Goal: Check status: Check status

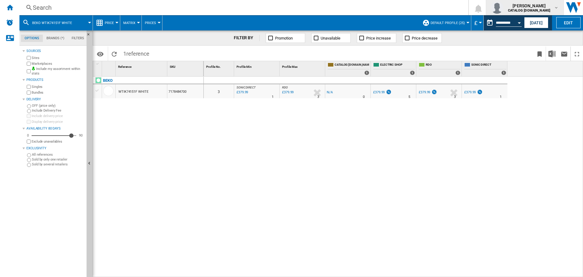
click at [533, 15] on button "[PERSON_NAME] CATALOG [DOMAIN_NAME]" at bounding box center [524, 7] width 77 height 15
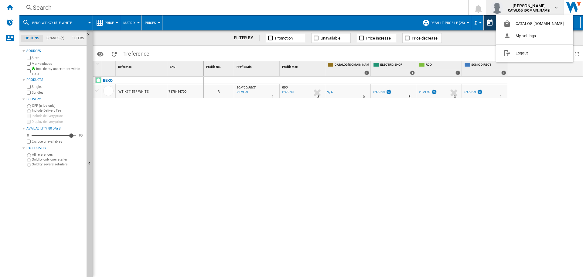
click at [449, 15] on md-backdrop at bounding box center [291, 138] width 583 height 277
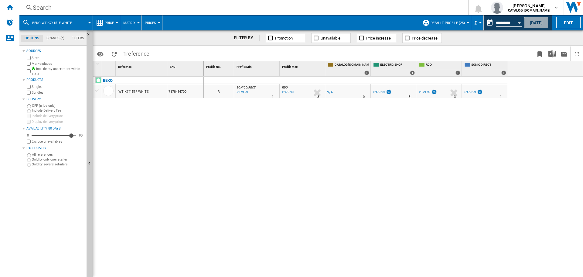
drag, startPoint x: 540, startPoint y: 21, endPoint x: 536, endPoint y: 4, distance: 17.6
click at [540, 20] on button "[DATE]" at bounding box center [536, 22] width 24 height 11
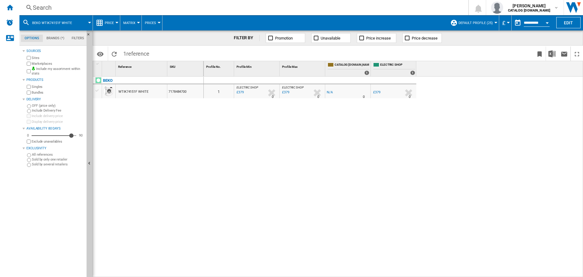
click at [157, 12] on div "Search" at bounding box center [243, 7] width 420 height 8
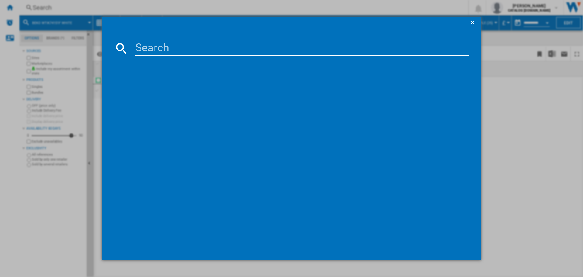
click at [164, 49] on input at bounding box center [302, 48] width 334 height 15
paste input "WF1Q8041BW"
type input "WF1Q8041B"
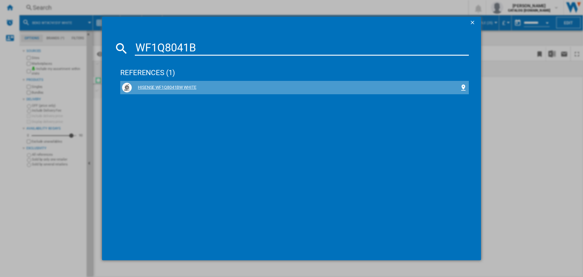
click at [158, 87] on div "HISENSE WF1Q8041BW WHITE" at bounding box center [296, 87] width 328 height 6
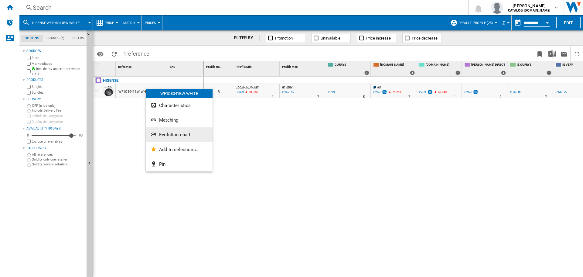
click at [173, 132] on span "Evolution chart" at bounding box center [174, 134] width 31 height 5
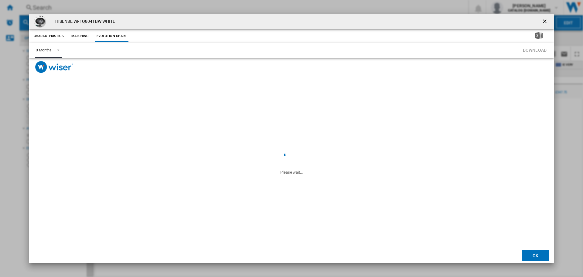
click at [61, 48] on md-select-value "3 Months" at bounding box center [48, 50] width 27 height 15
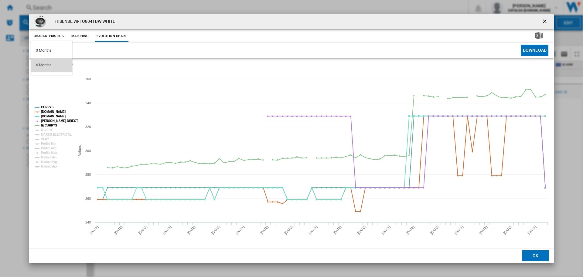
click at [60, 63] on md-option "6 Months" at bounding box center [51, 65] width 41 height 15
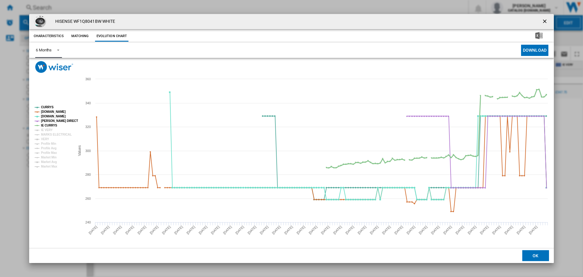
click at [48, 124] on tspan "IE CURRYS" at bounding box center [49, 125] width 16 height 3
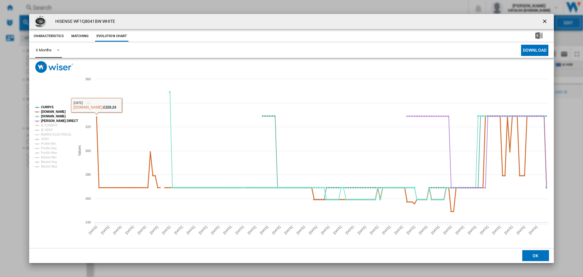
click at [56, 111] on tspan "[DOMAIN_NAME]" at bounding box center [53, 111] width 25 height 3
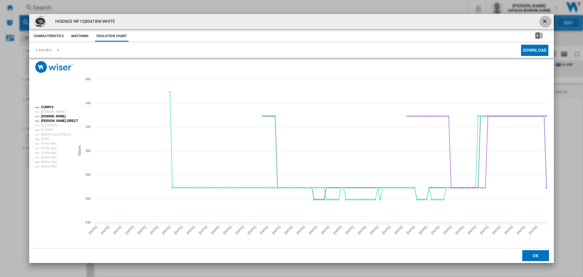
click at [546, 19] on ng-md-icon "getI18NText('BUTTONS.CLOSE_DIALOG')" at bounding box center [545, 21] width 7 height 7
